Goal: Download file/media

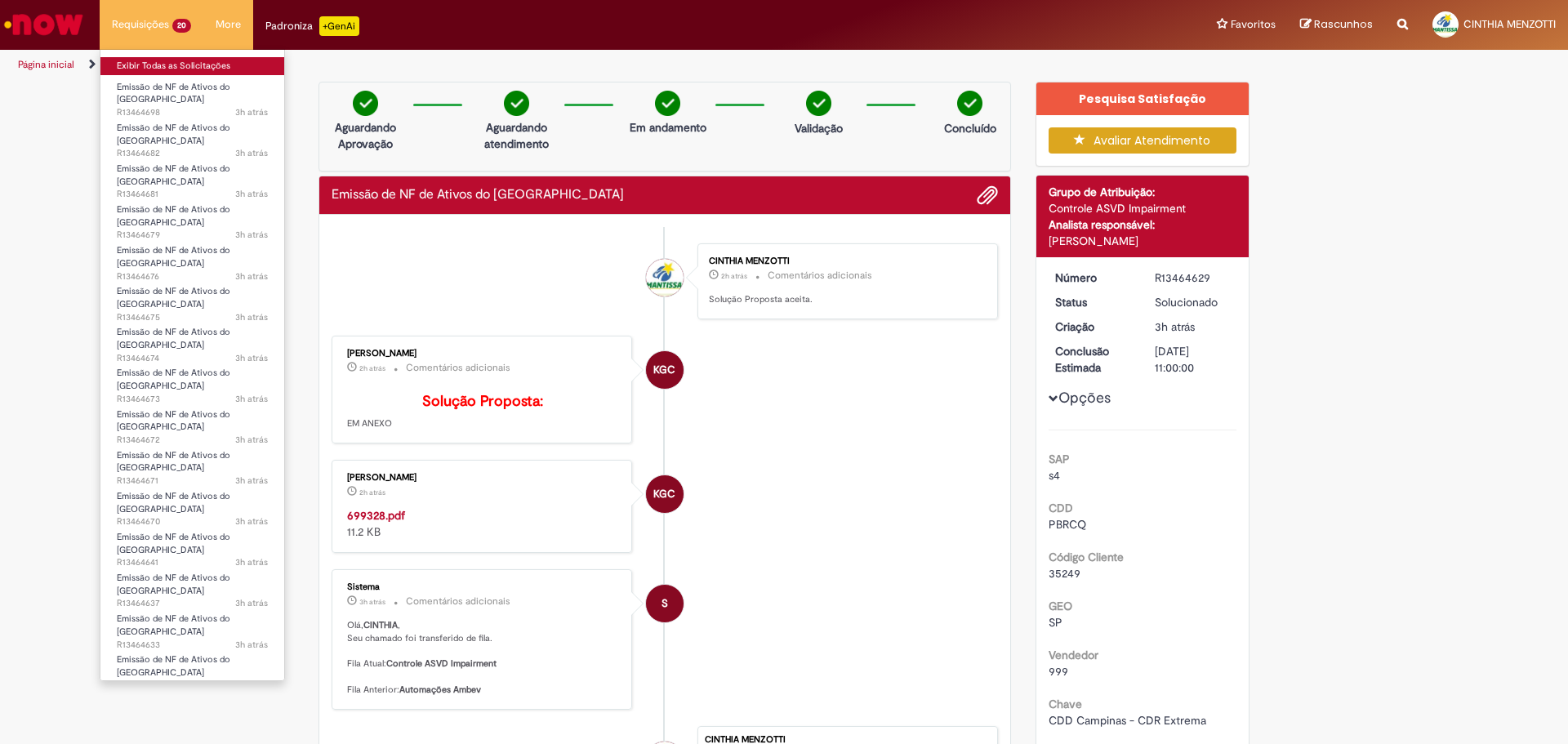
click at [159, 68] on link "Exibir Todas as Solicitações" at bounding box center [192, 66] width 183 height 18
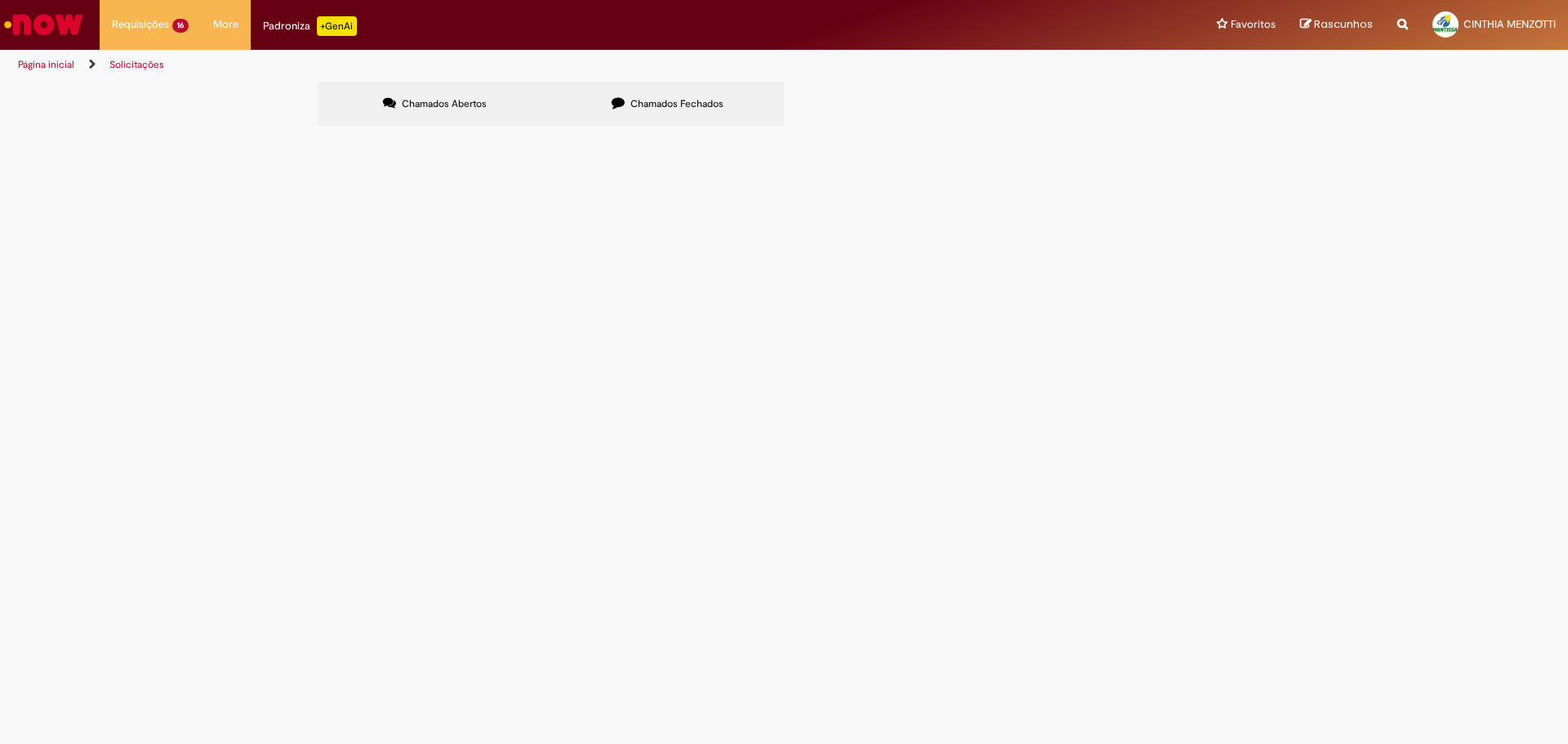
click at [635, 111] on label "Chamados Fechados" at bounding box center [667, 104] width 232 height 44
click at [0, 0] on span "6101989333" at bounding box center [0, 0] width 0 height 0
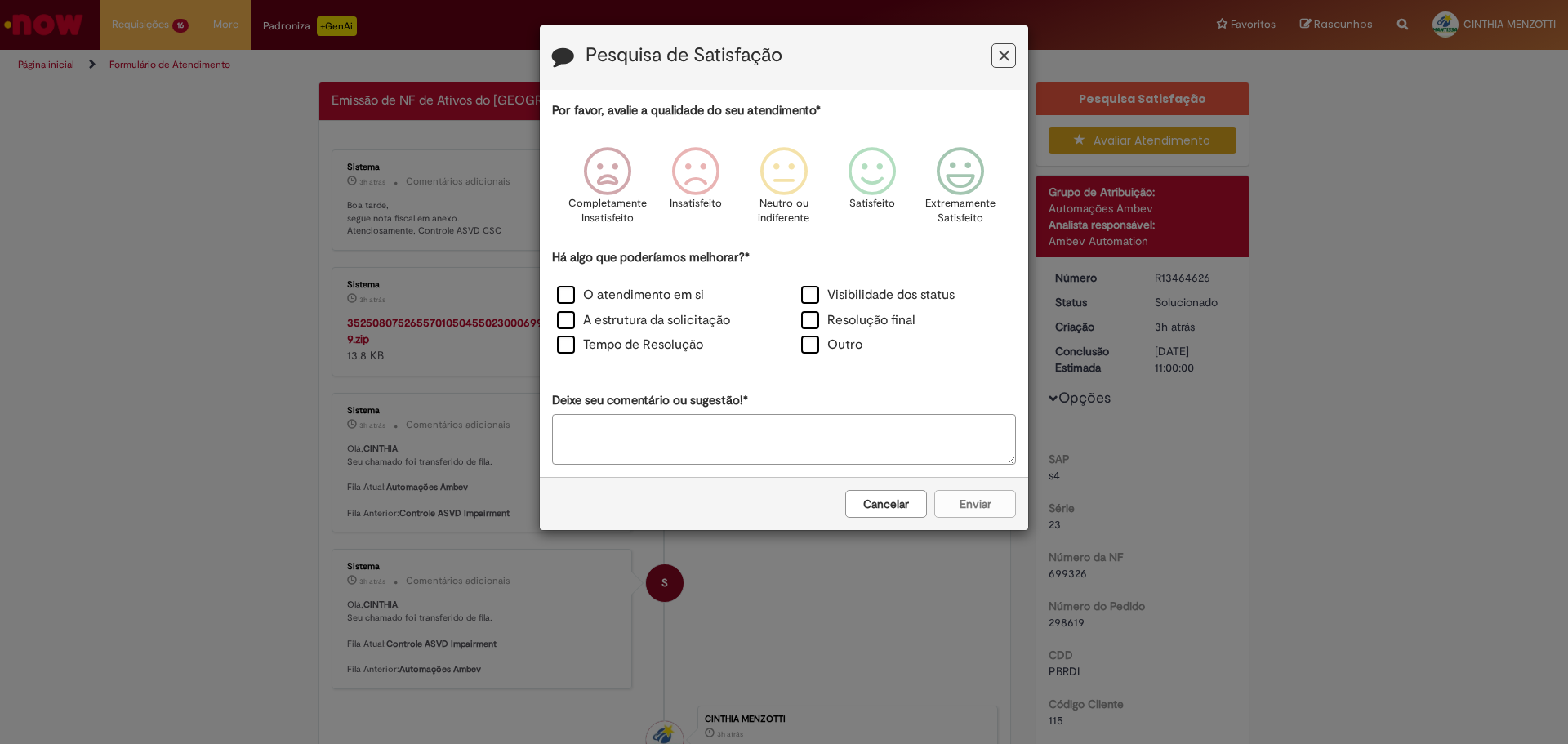
click at [867, 508] on button "Cancelar" at bounding box center [886, 504] width 82 height 28
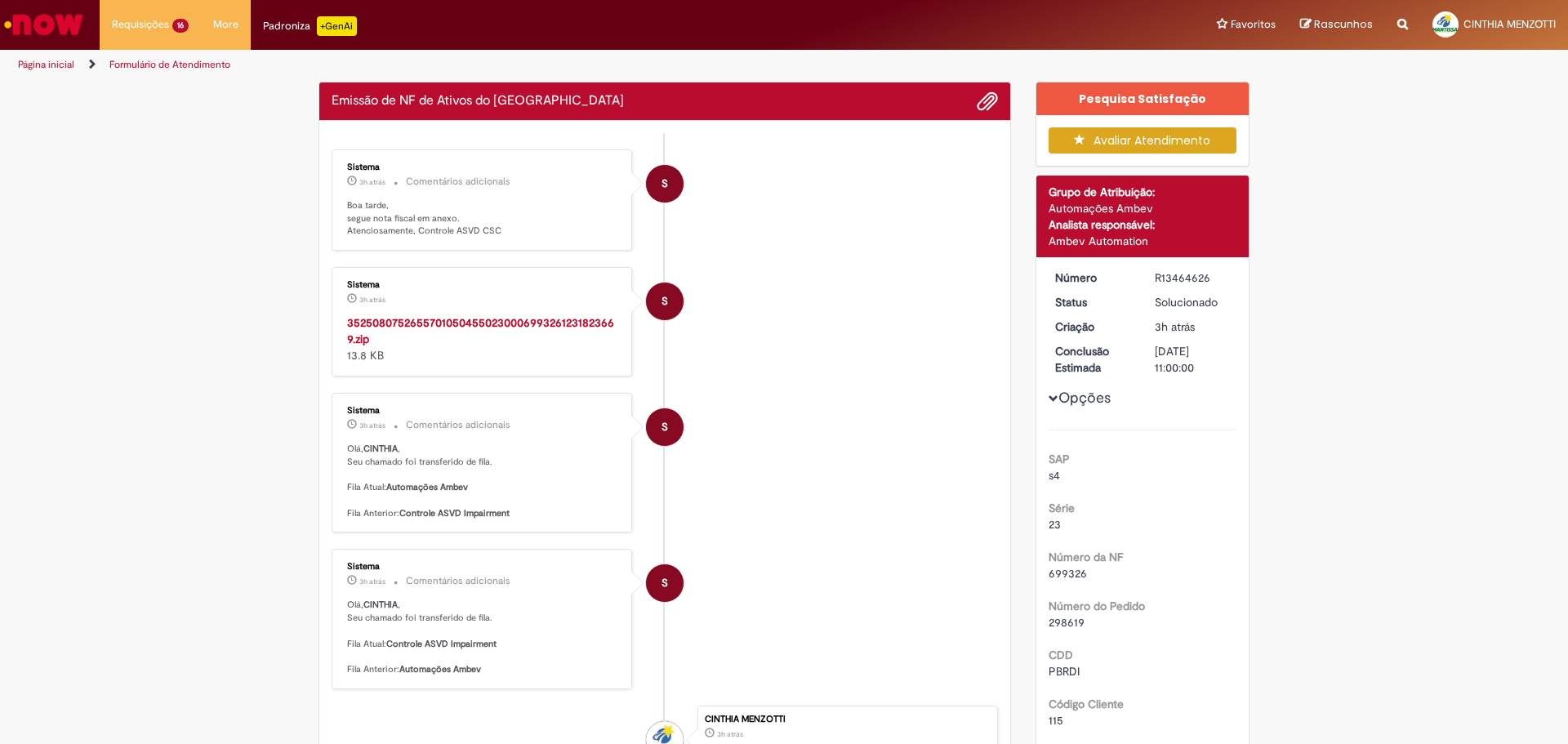
click at [452, 238] on p "Boa tarde, segue nota fiscal em anexo. Atenciosamente, Controle ASVD CSC" at bounding box center [484, 218] width 272 height 38
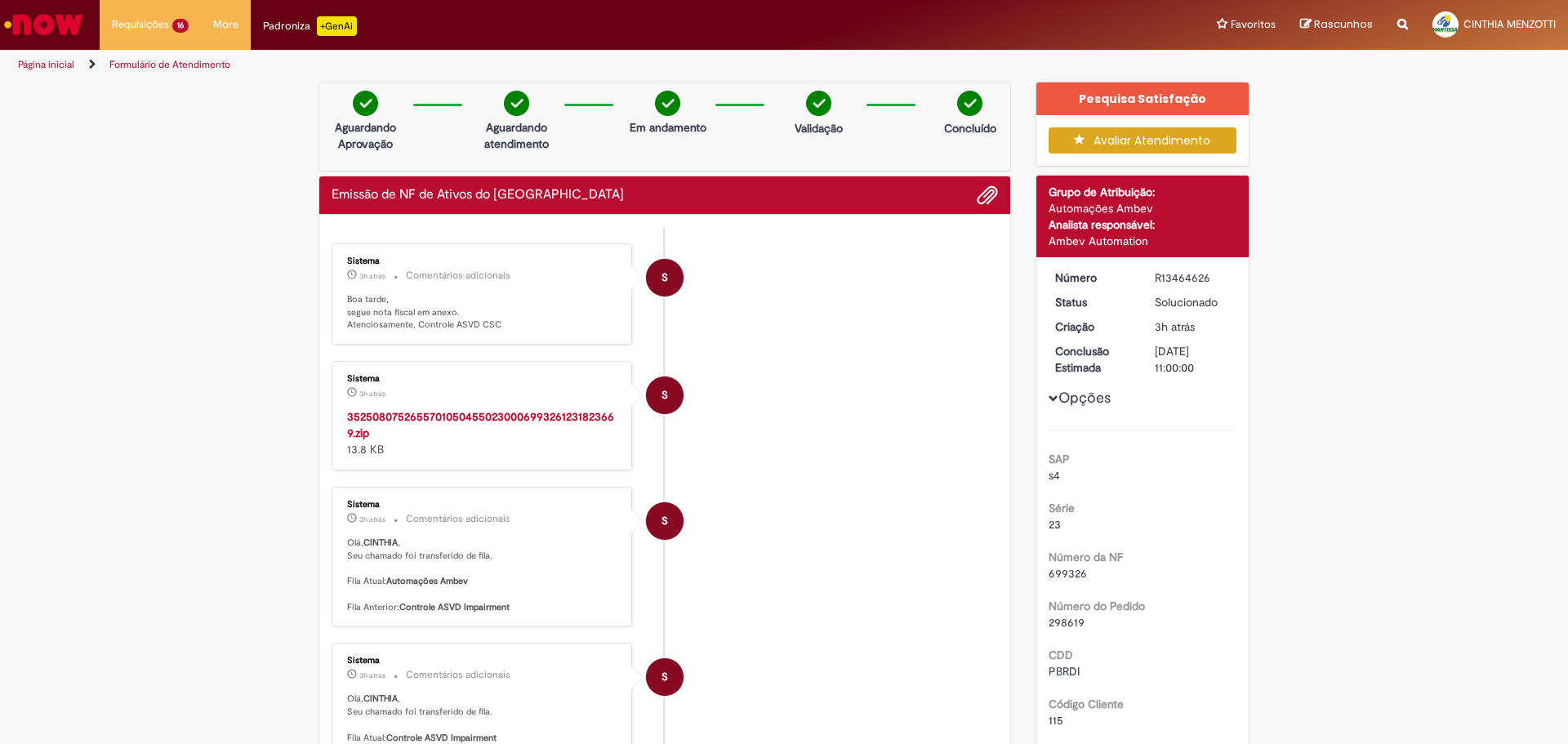
click at [476, 417] on strong "35250807526557010504550230006993261231823669.zip" at bounding box center [481, 424] width 267 height 31
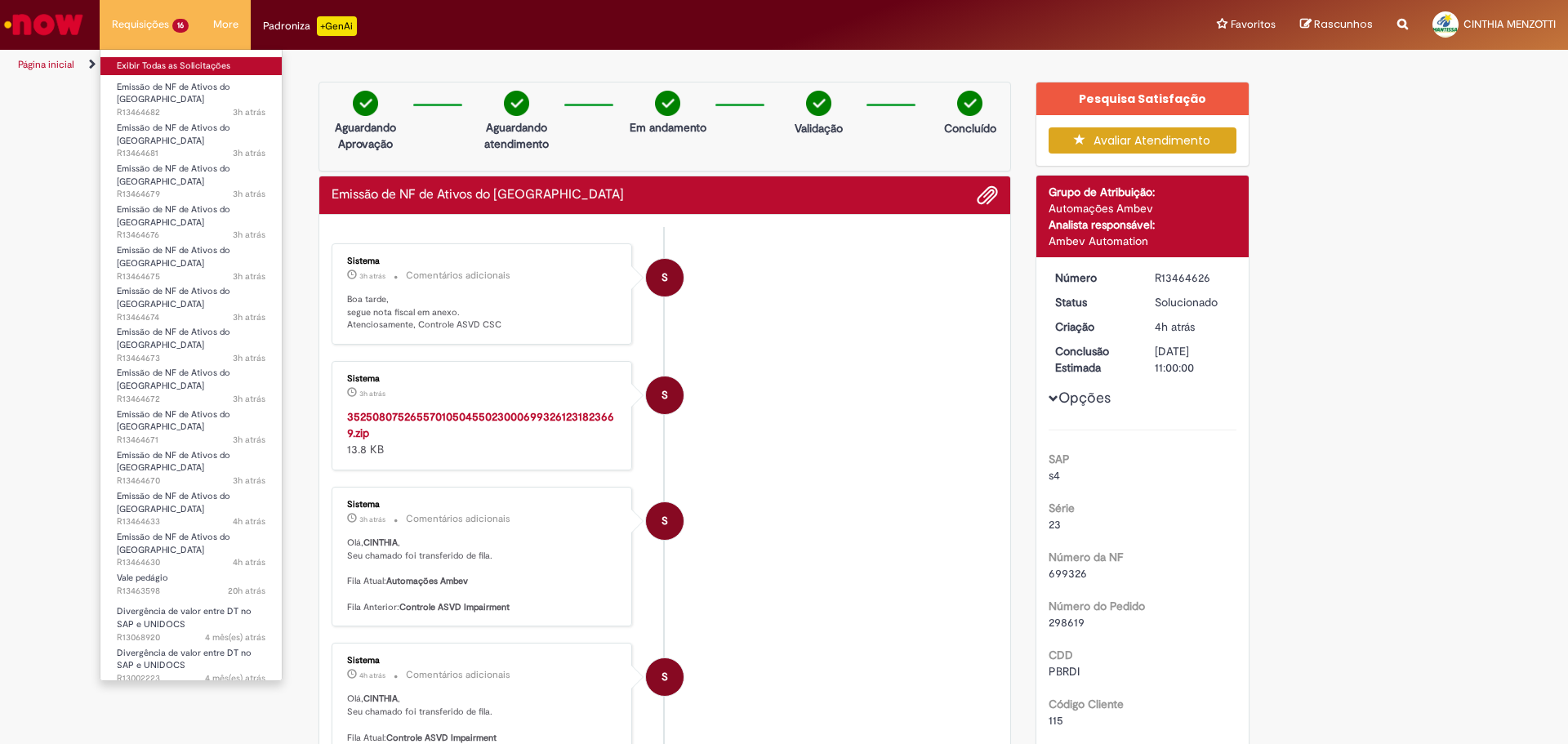
click at [164, 63] on link "Exibir Todas as Solicitações" at bounding box center [191, 66] width 181 height 18
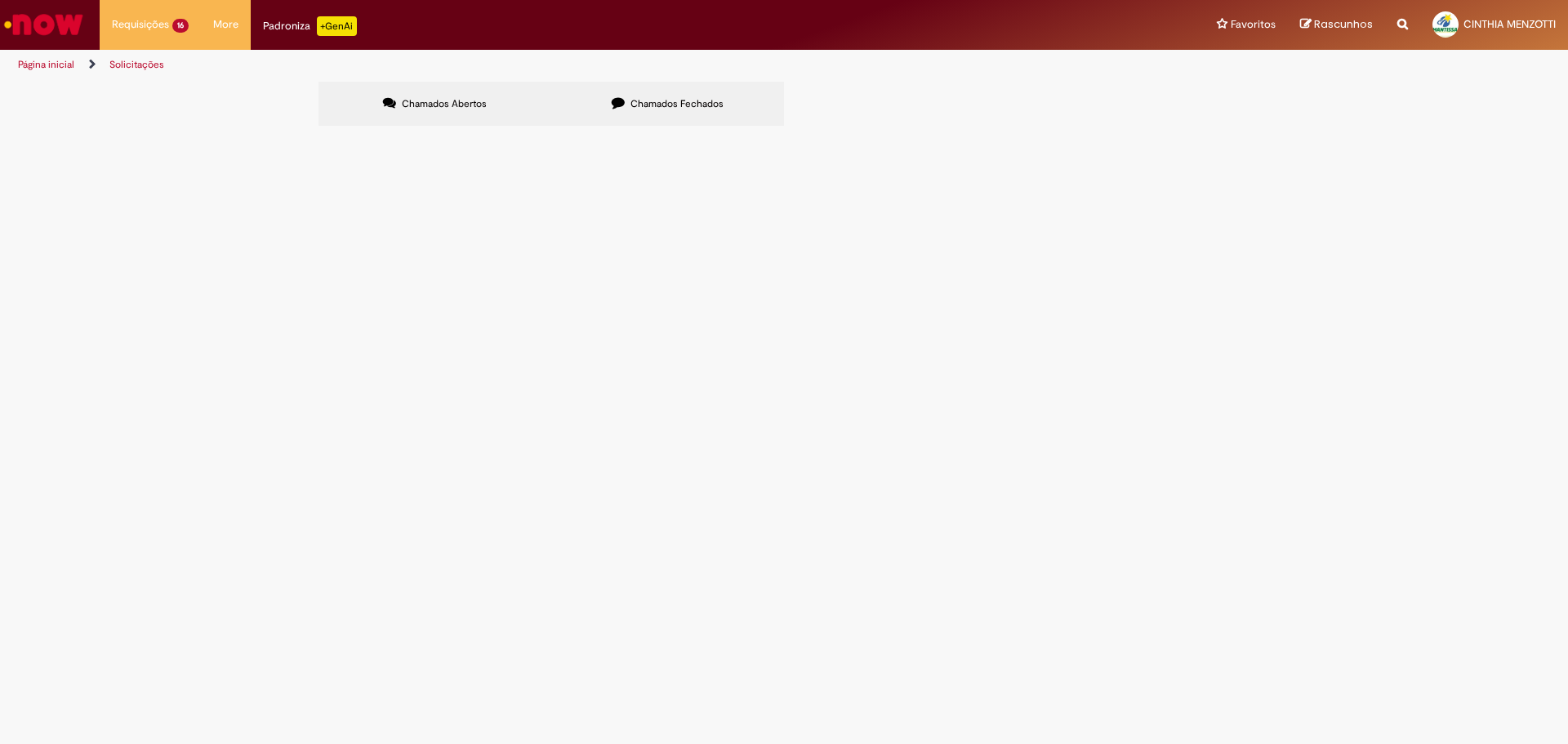
click at [593, 89] on label "Chamados Fechados" at bounding box center [667, 104] width 232 height 44
